Goal: Task Accomplishment & Management: Manage account settings

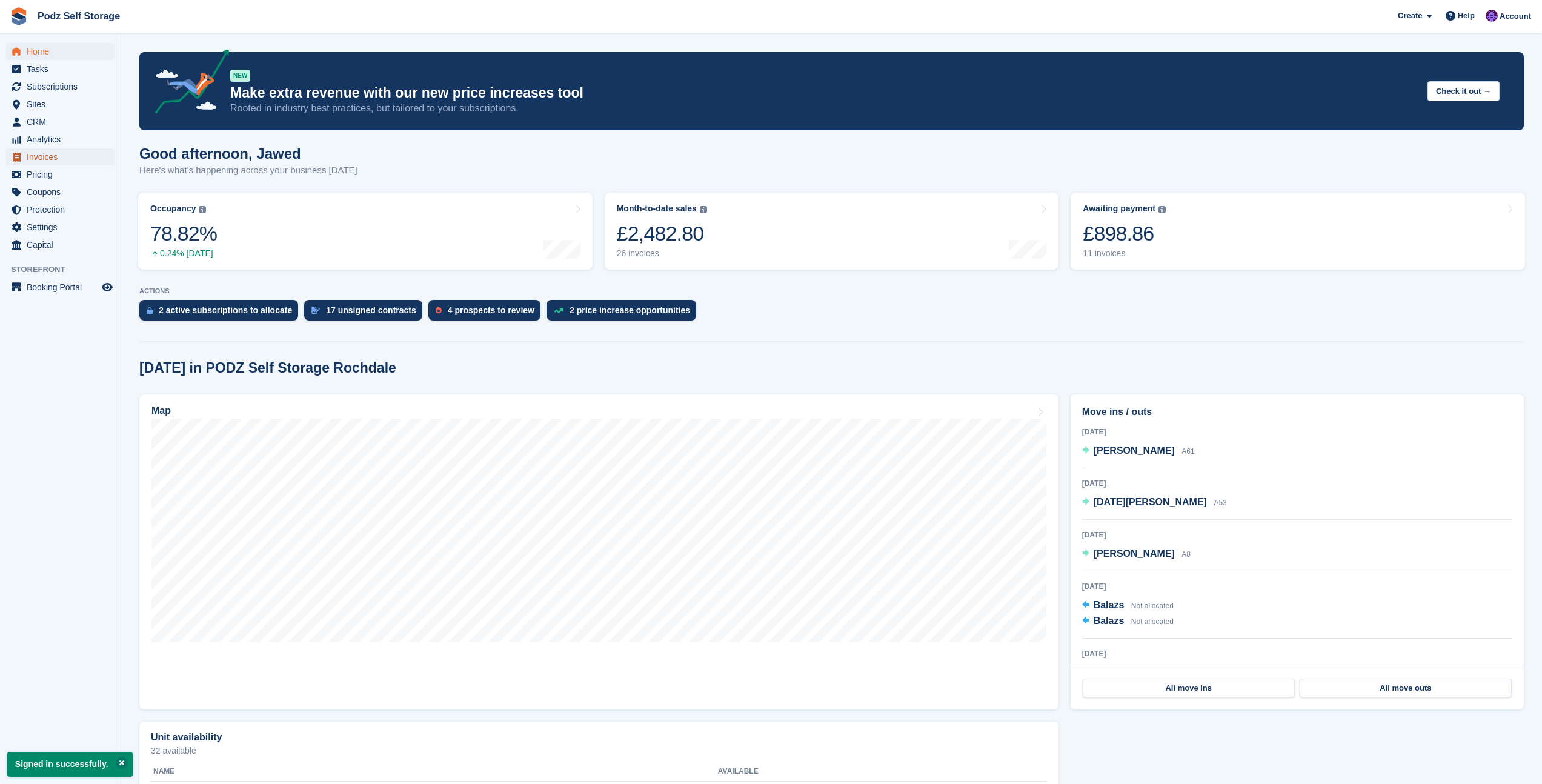
click at [73, 156] on span "Invoices" at bounding box center [63, 157] width 73 height 17
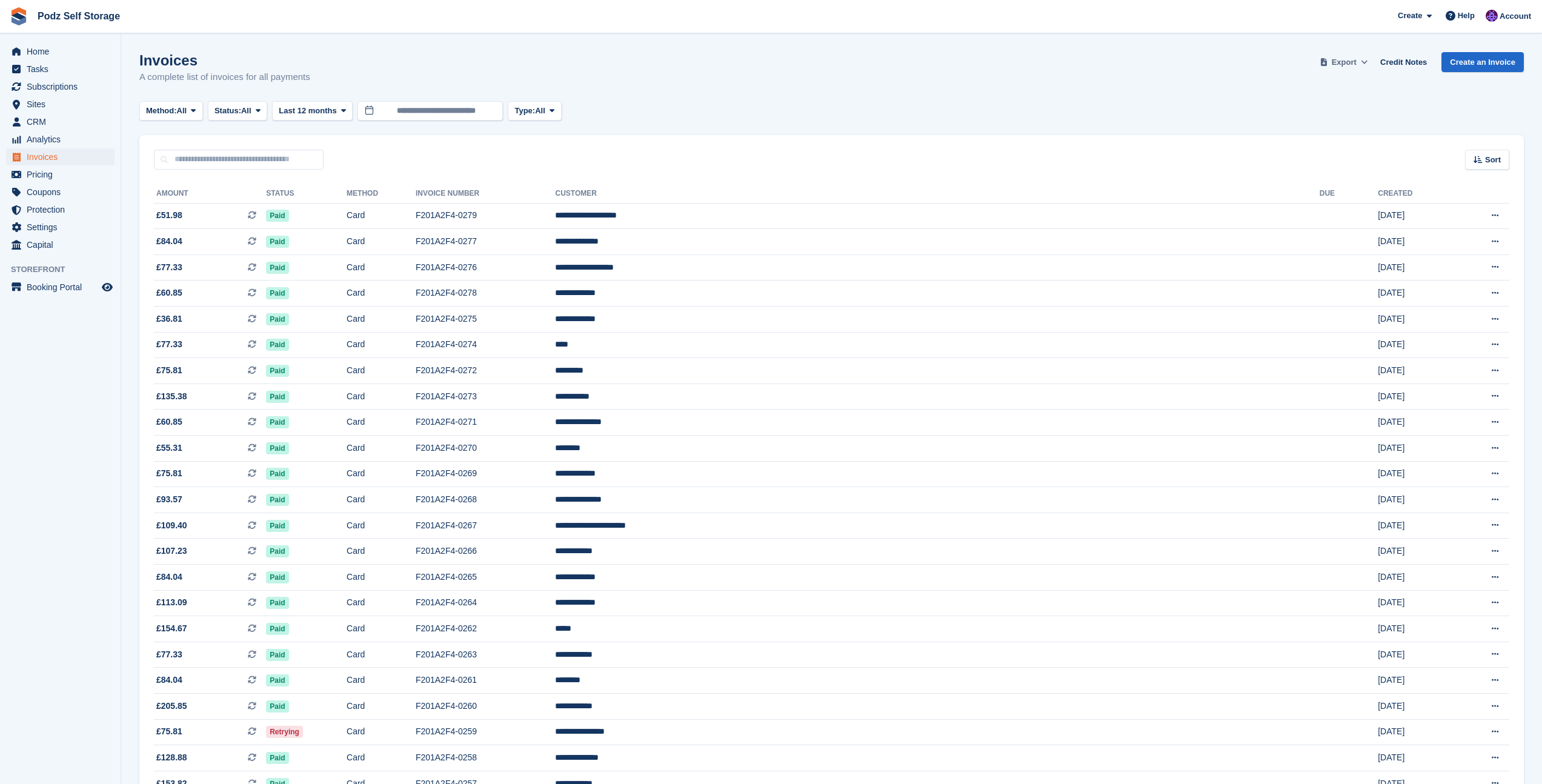
click at [1362, 60] on icon at bounding box center [1364, 62] width 6 height 8
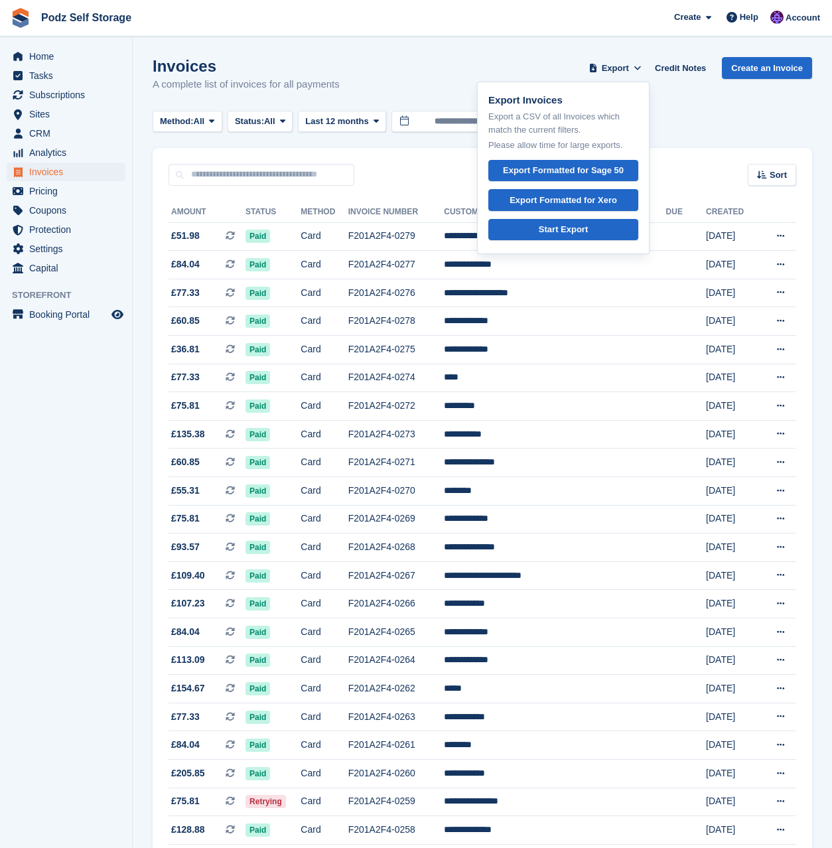
click at [491, 25] on span "Podz Self Storage Create Subscription Invoice Contact Deal Discount Page Help C…" at bounding box center [416, 18] width 832 height 36
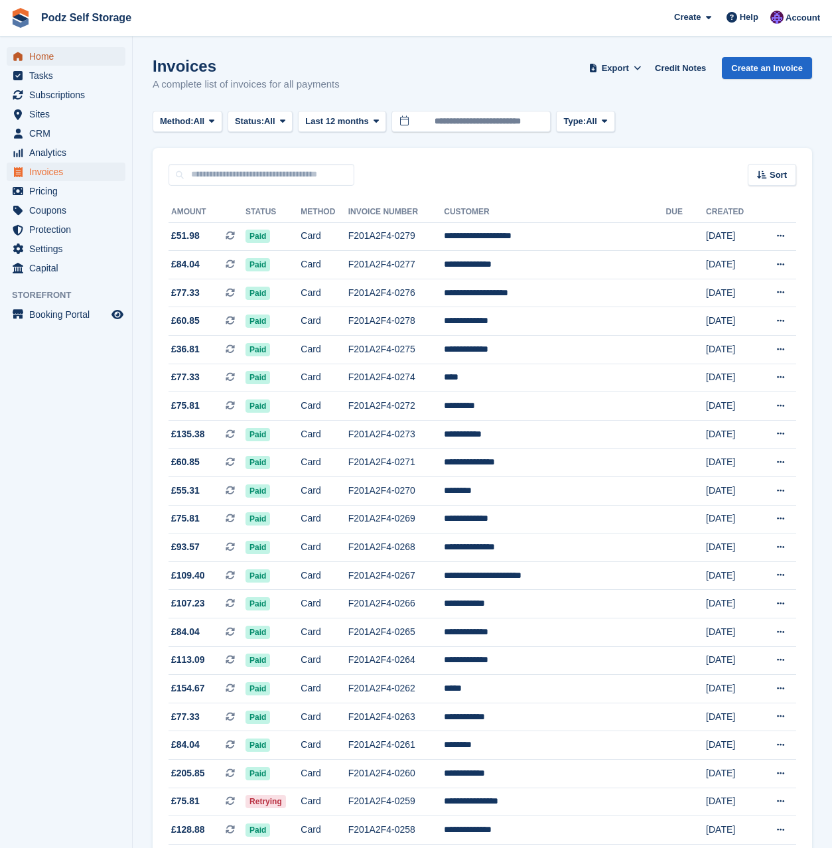
click at [62, 60] on span "Home" at bounding box center [69, 56] width 80 height 19
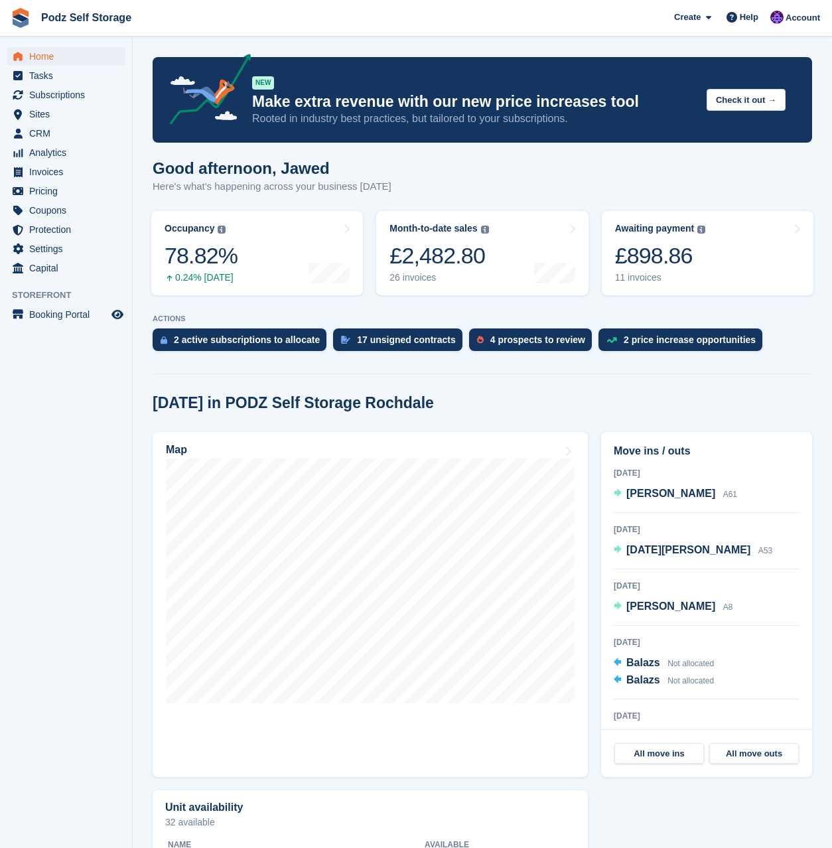
click at [30, 12] on img at bounding box center [21, 18] width 20 height 20
click at [781, 25] on div at bounding box center [777, 20] width 13 height 18
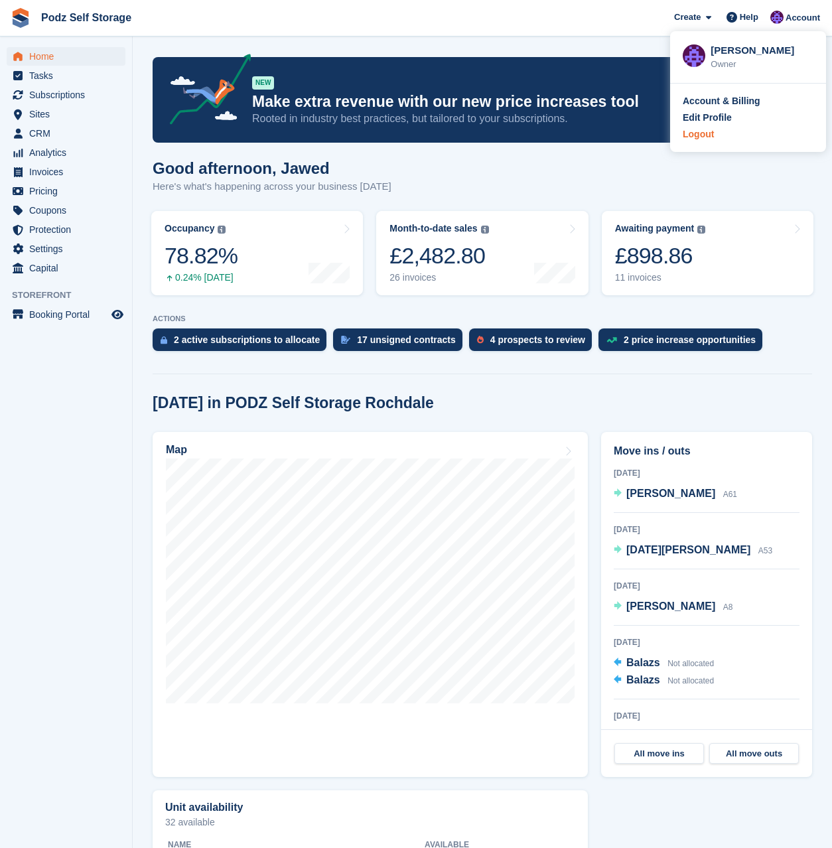
click at [712, 132] on div "Logout" at bounding box center [698, 134] width 31 height 14
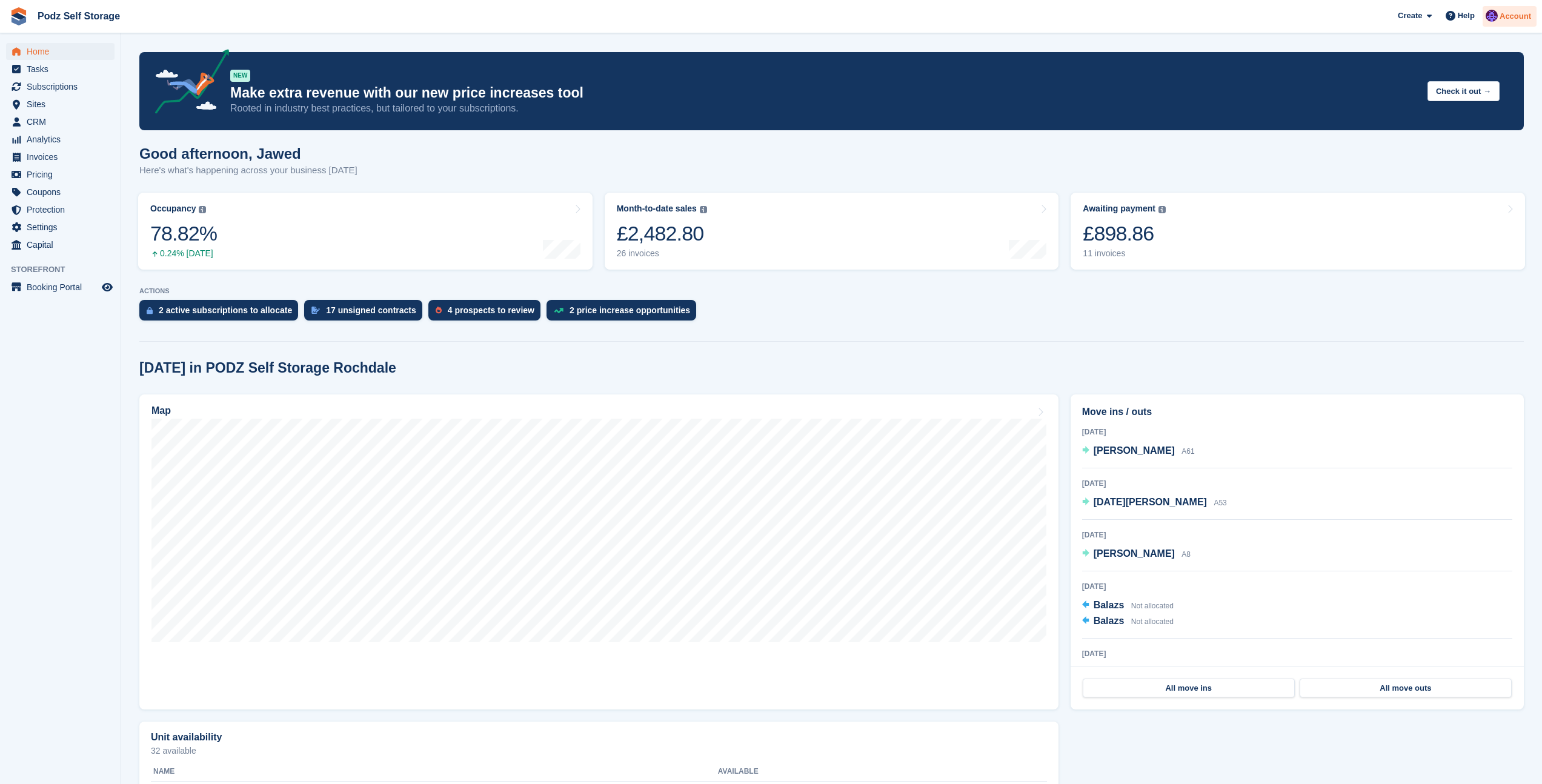
click at [1502, 21] on span "Account" at bounding box center [1516, 16] width 32 height 12
click at [1435, 124] on div "Logout" at bounding box center [1465, 122] width 120 height 13
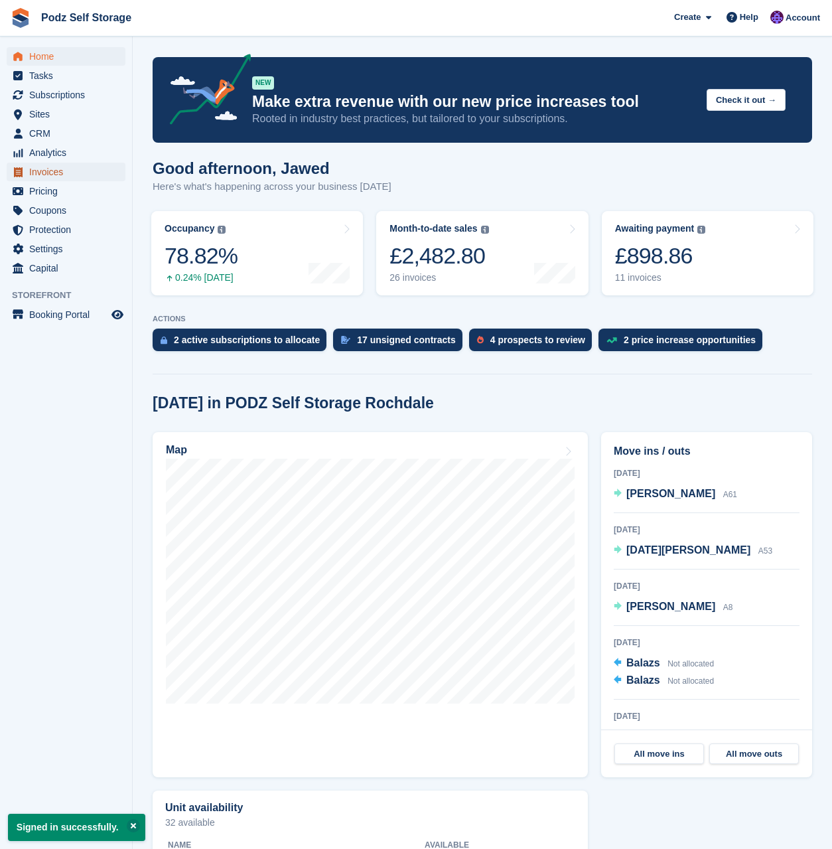
click at [36, 171] on span "Invoices" at bounding box center [69, 172] width 80 height 19
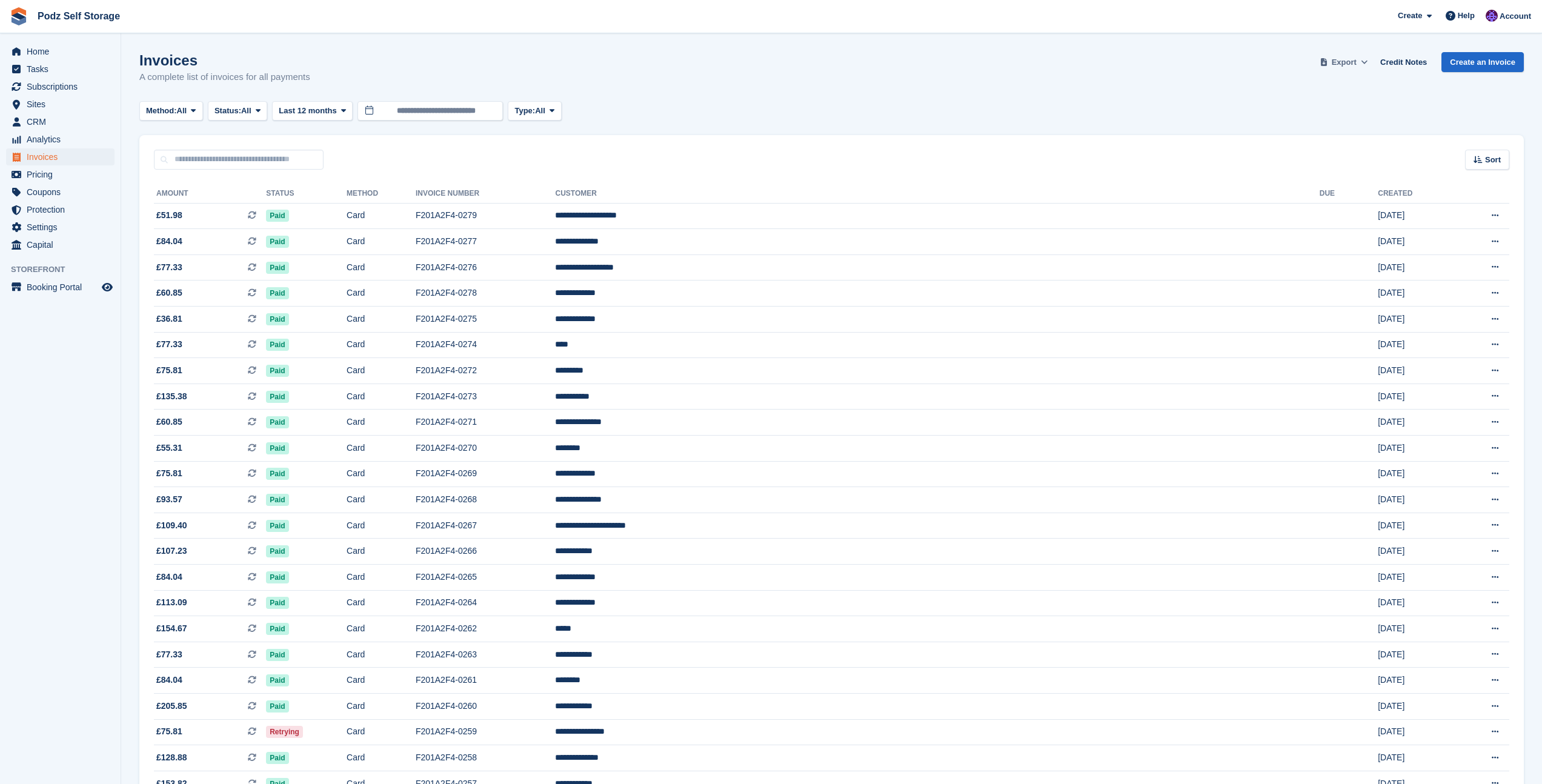
click at [760, 62] on icon at bounding box center [1364, 62] width 6 height 8
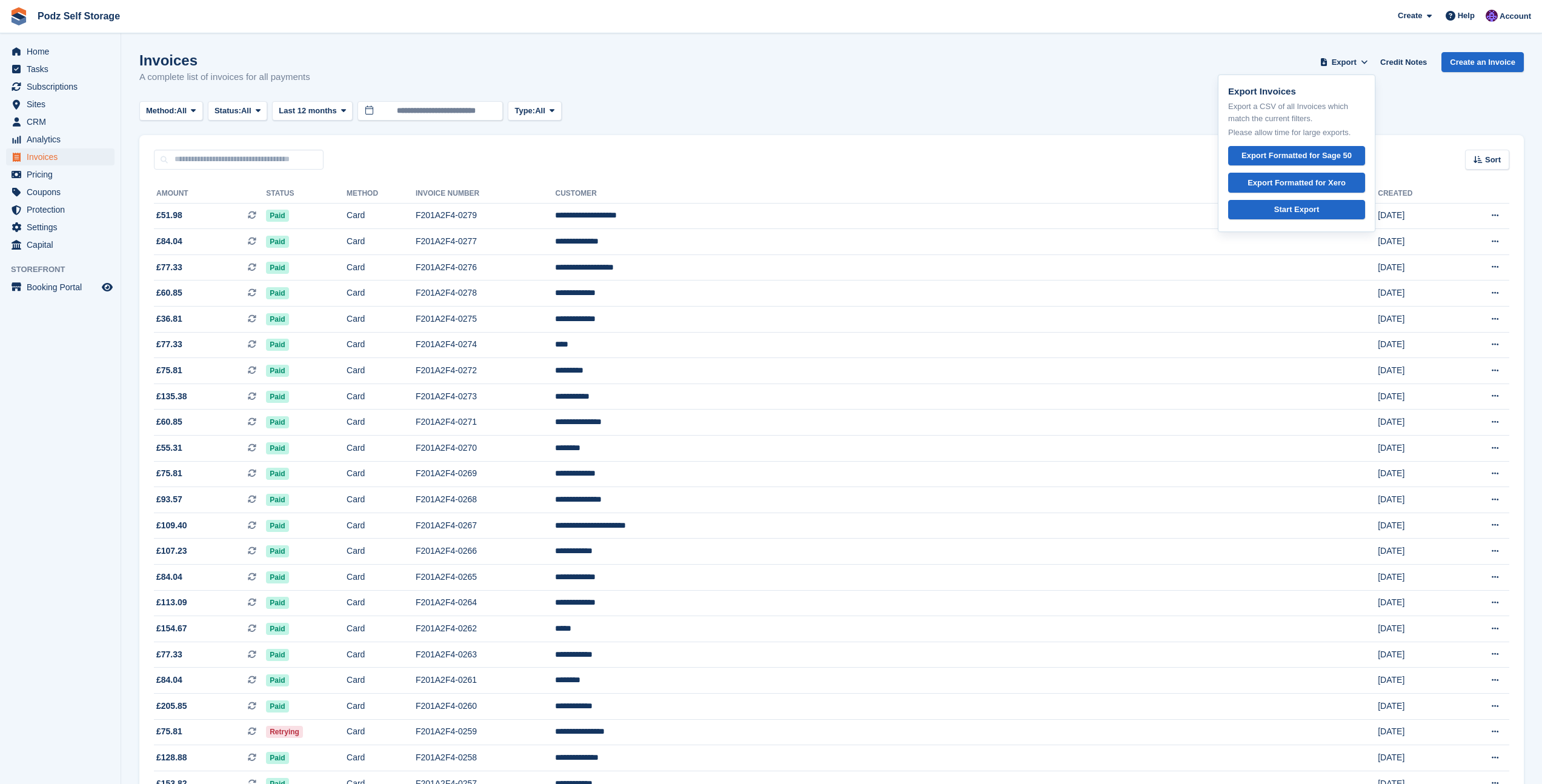
click at [760, 109] on div "Method: All All Bank Transfer Cash Cheque Debit/Credit Card Direct Debit SEPA D…" at bounding box center [832, 111] width 1385 height 20
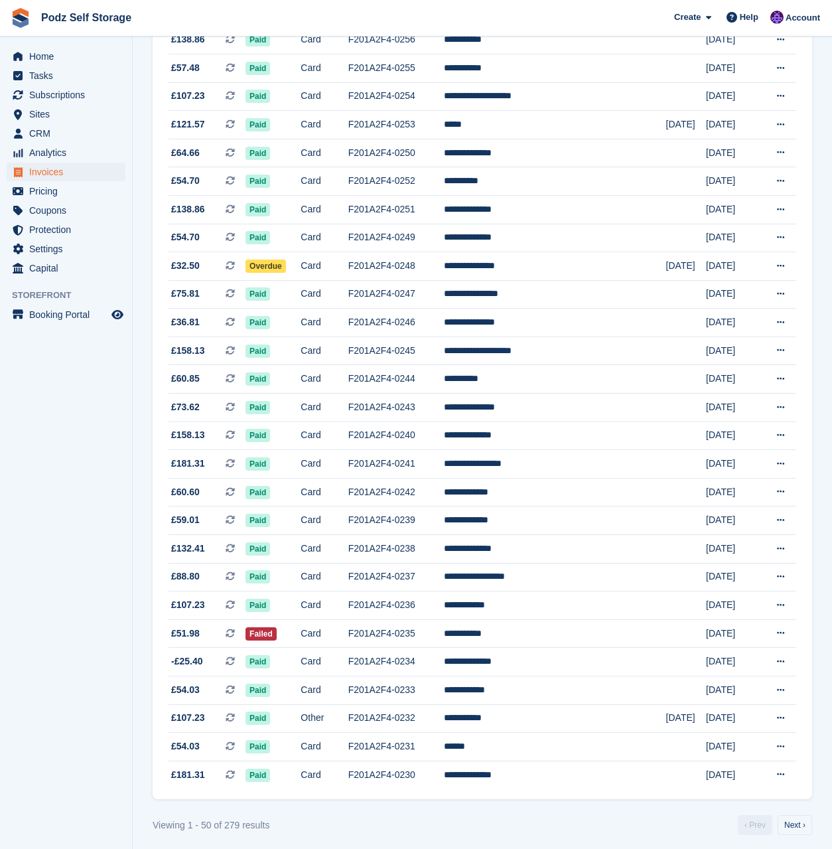
scroll to position [886, 0]
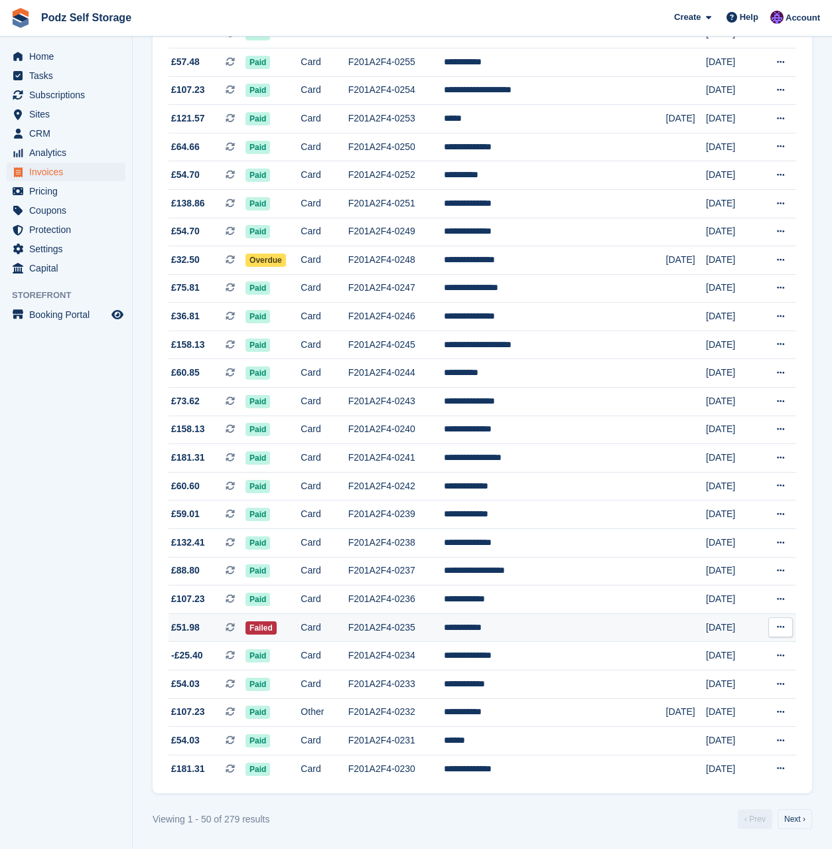
click at [348, 617] on td "Card" at bounding box center [324, 627] width 47 height 29
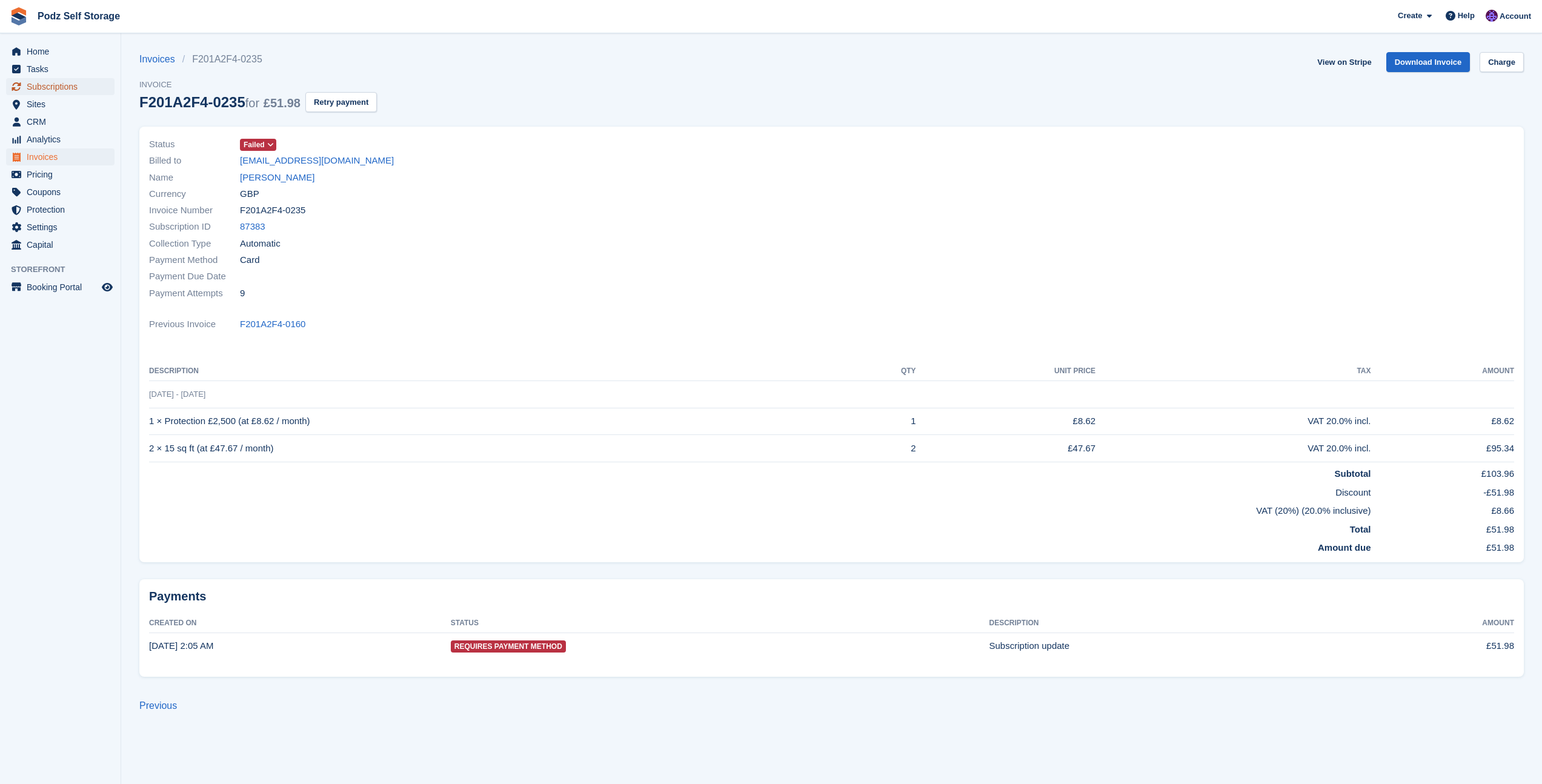
click at [82, 91] on span "Subscriptions" at bounding box center [63, 87] width 73 height 17
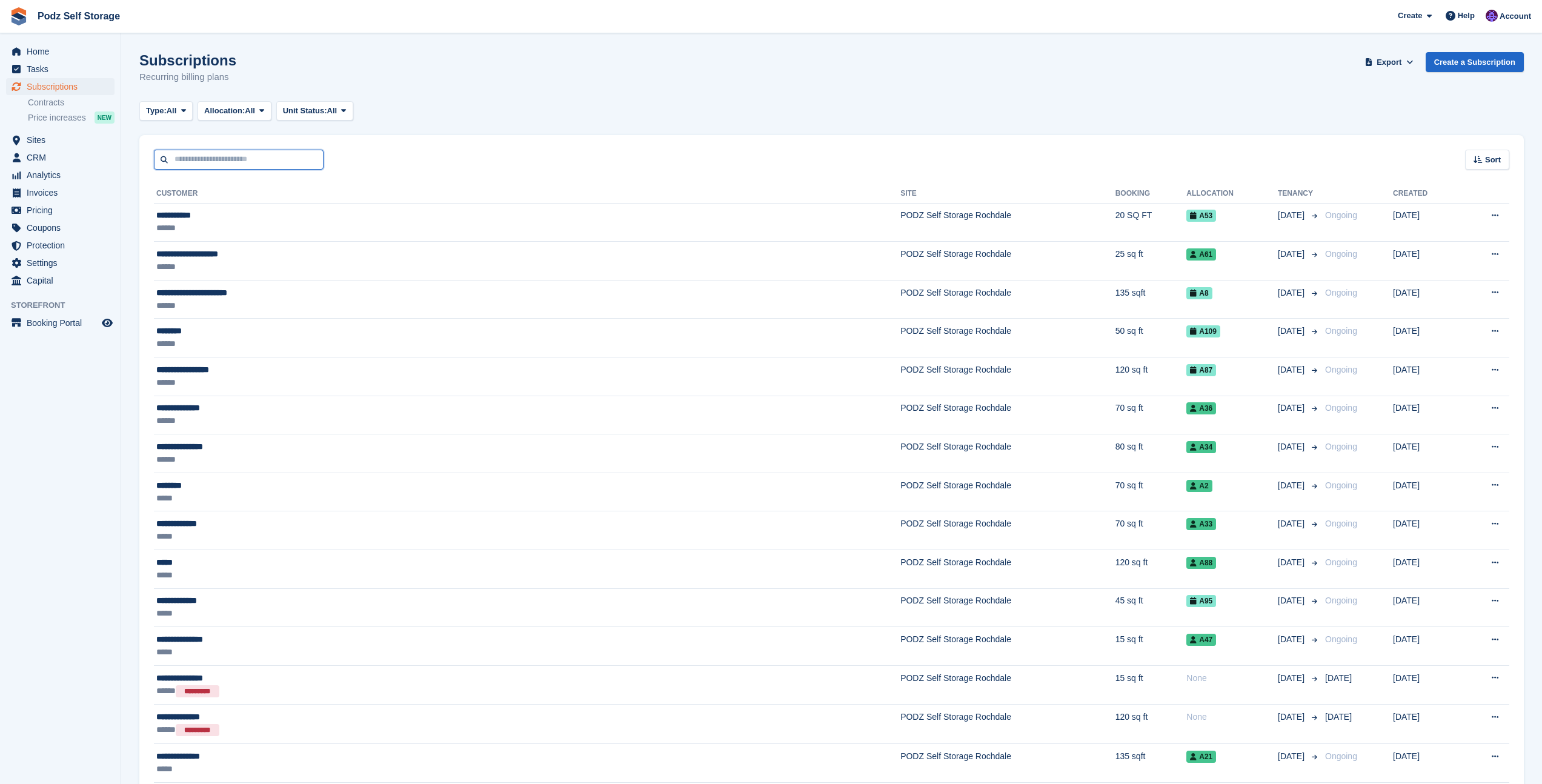
click at [236, 162] on input "text" at bounding box center [239, 160] width 170 height 20
type input "****"
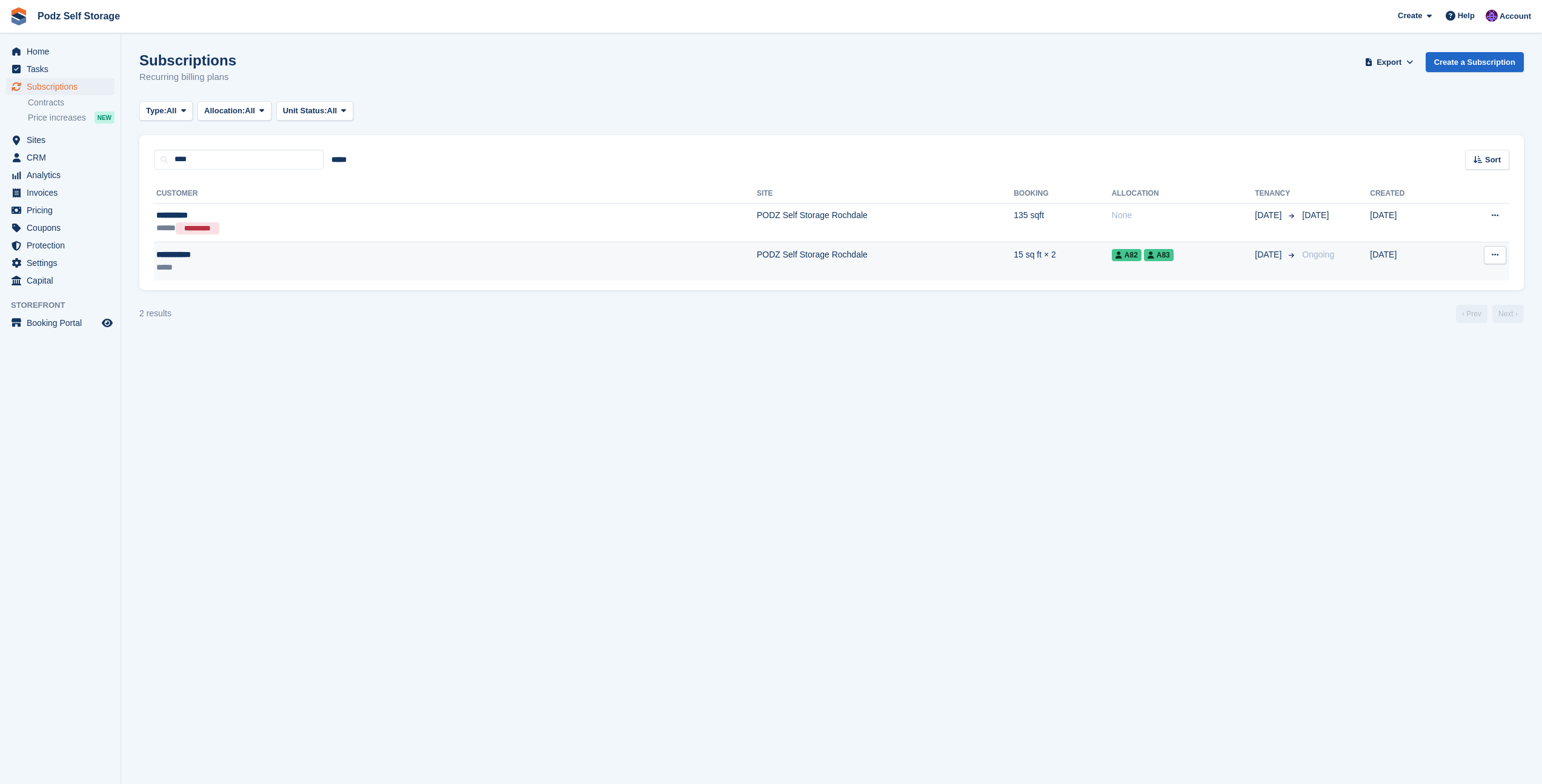
click at [323, 277] on td "**********" at bounding box center [456, 261] width 603 height 38
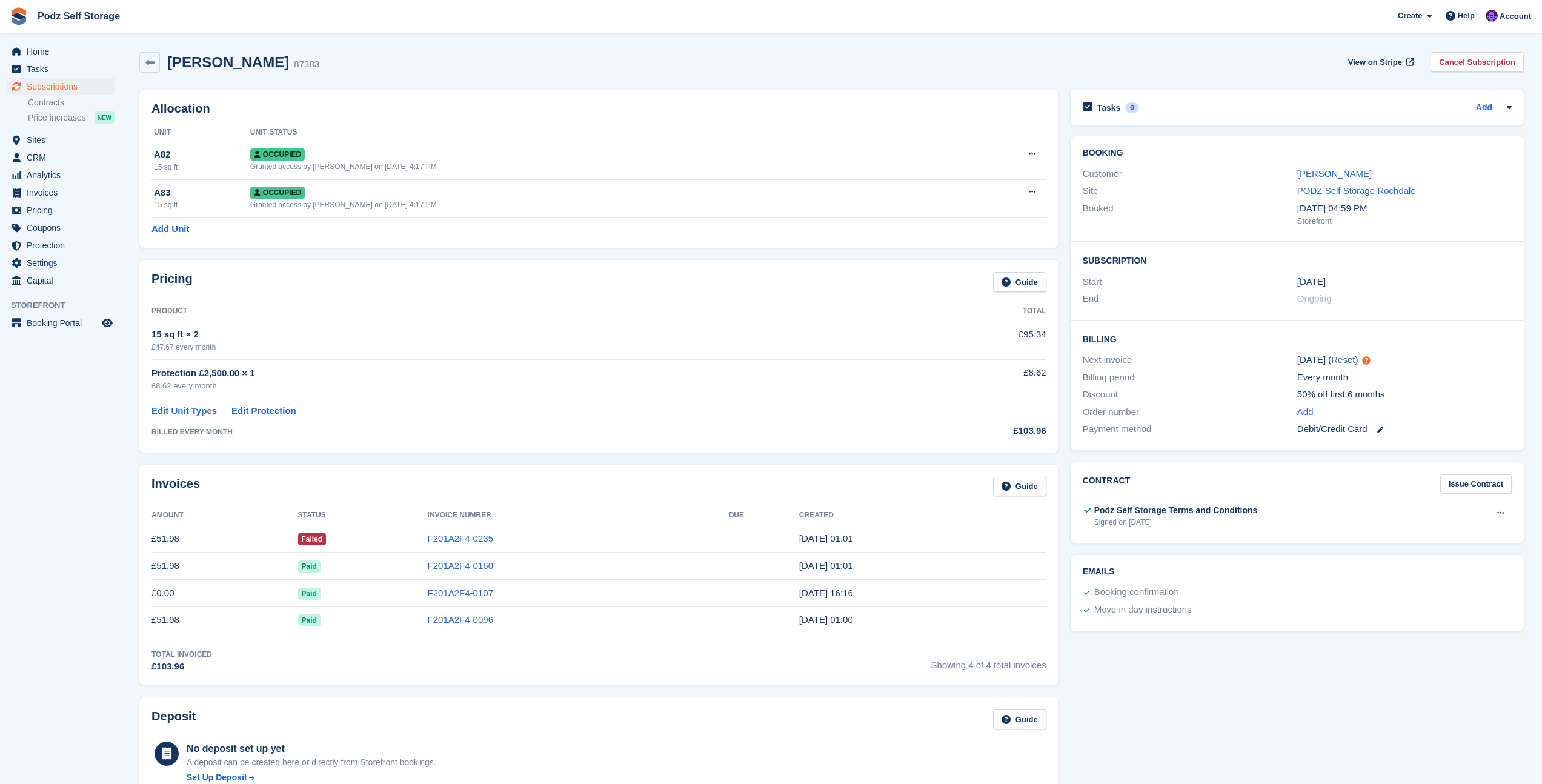
click at [446, 54] on div "Lisa Livsey 87383 View on Stripe Cancel Subscription" at bounding box center [832, 62] width 1385 height 21
click at [396, 163] on div "Granted access by Jawed Chowdhary on 29th May, 4:17 PM" at bounding box center [600, 167] width 700 height 11
click at [410, 63] on div "Lisa Livsey 87383 View on Stripe Cancel Subscription" at bounding box center [832, 62] width 1385 height 21
click at [79, 190] on span "Invoices" at bounding box center [63, 193] width 73 height 17
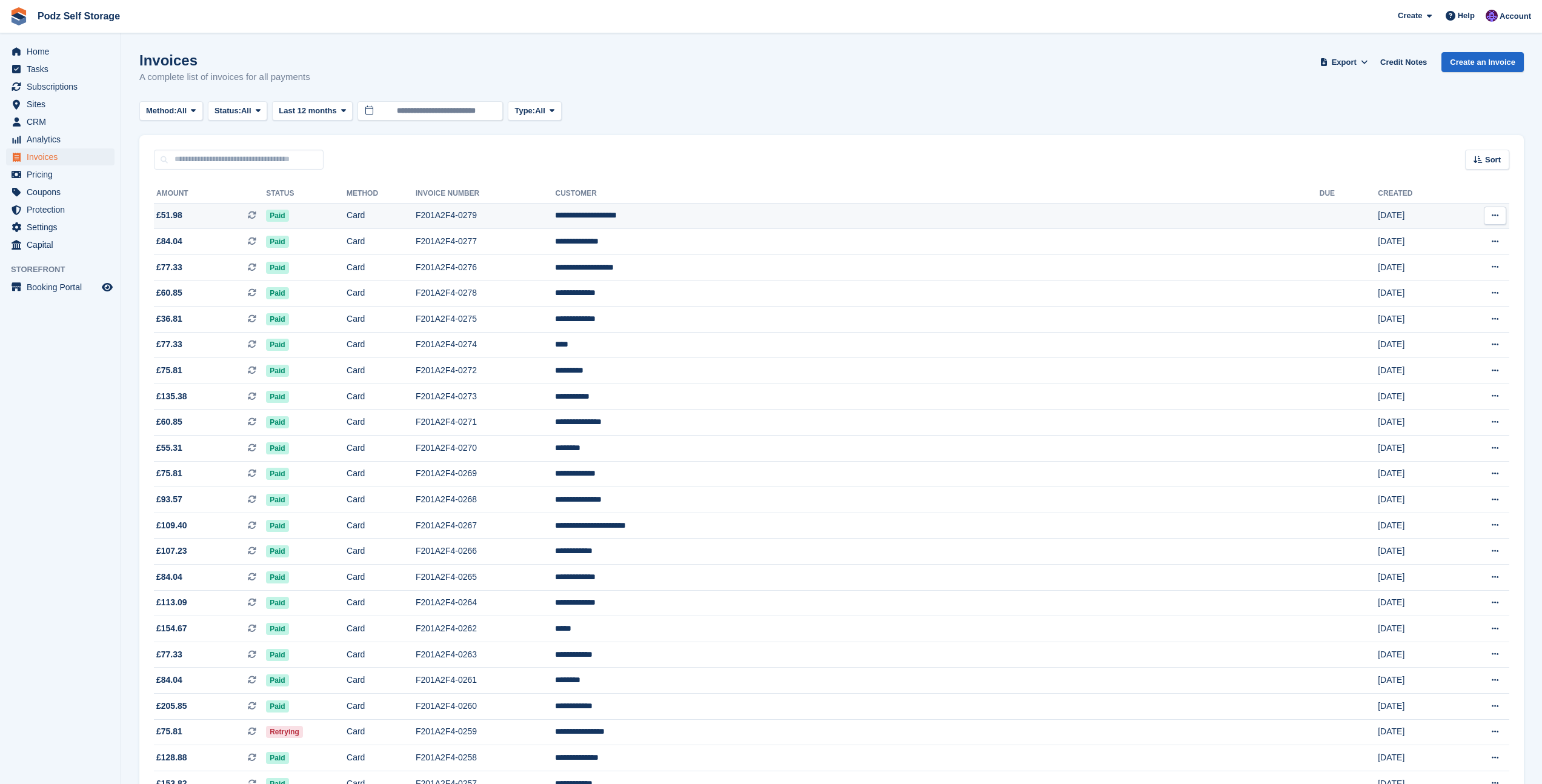
click at [886, 219] on td "**********" at bounding box center [937, 215] width 764 height 26
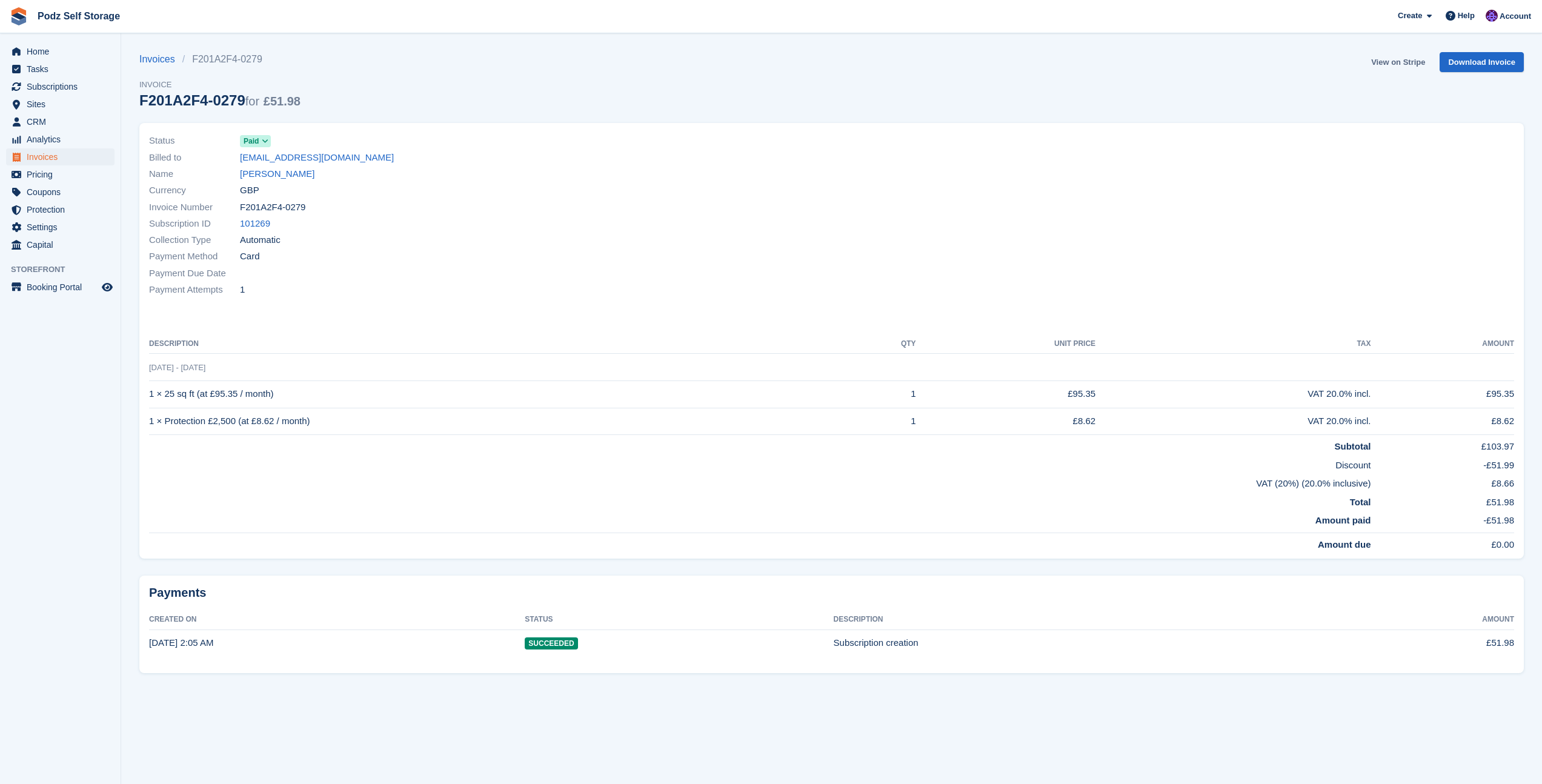
click at [1421, 58] on link "View on Stripe" at bounding box center [1399, 62] width 64 height 20
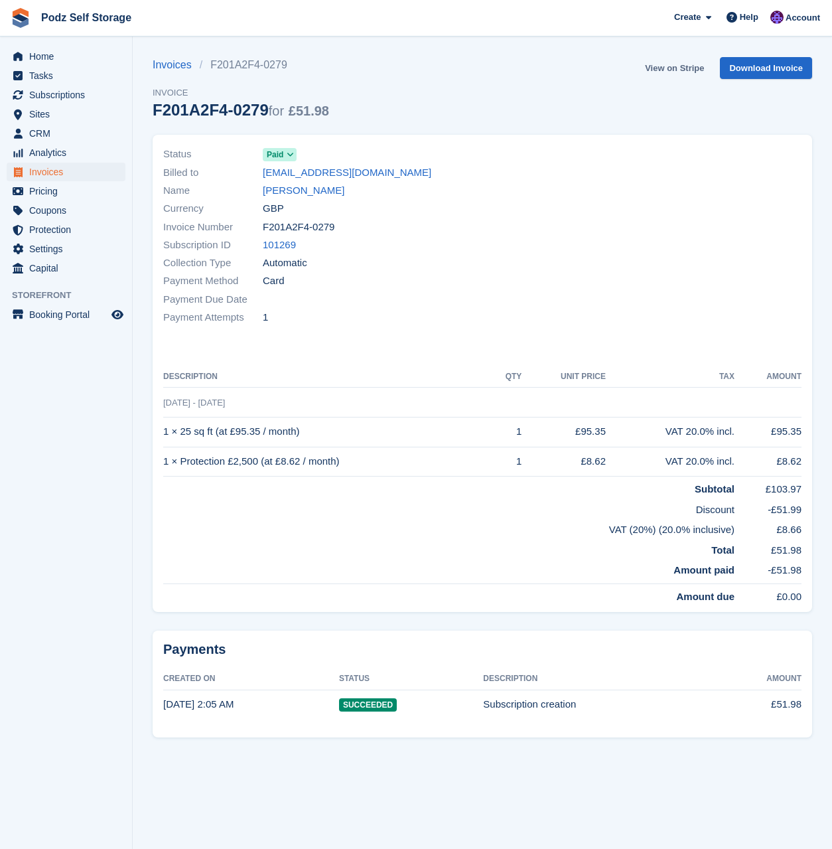
click at [664, 66] on link "View on Stripe" at bounding box center [675, 68] width 70 height 22
